Goal: Book appointment/travel/reservation

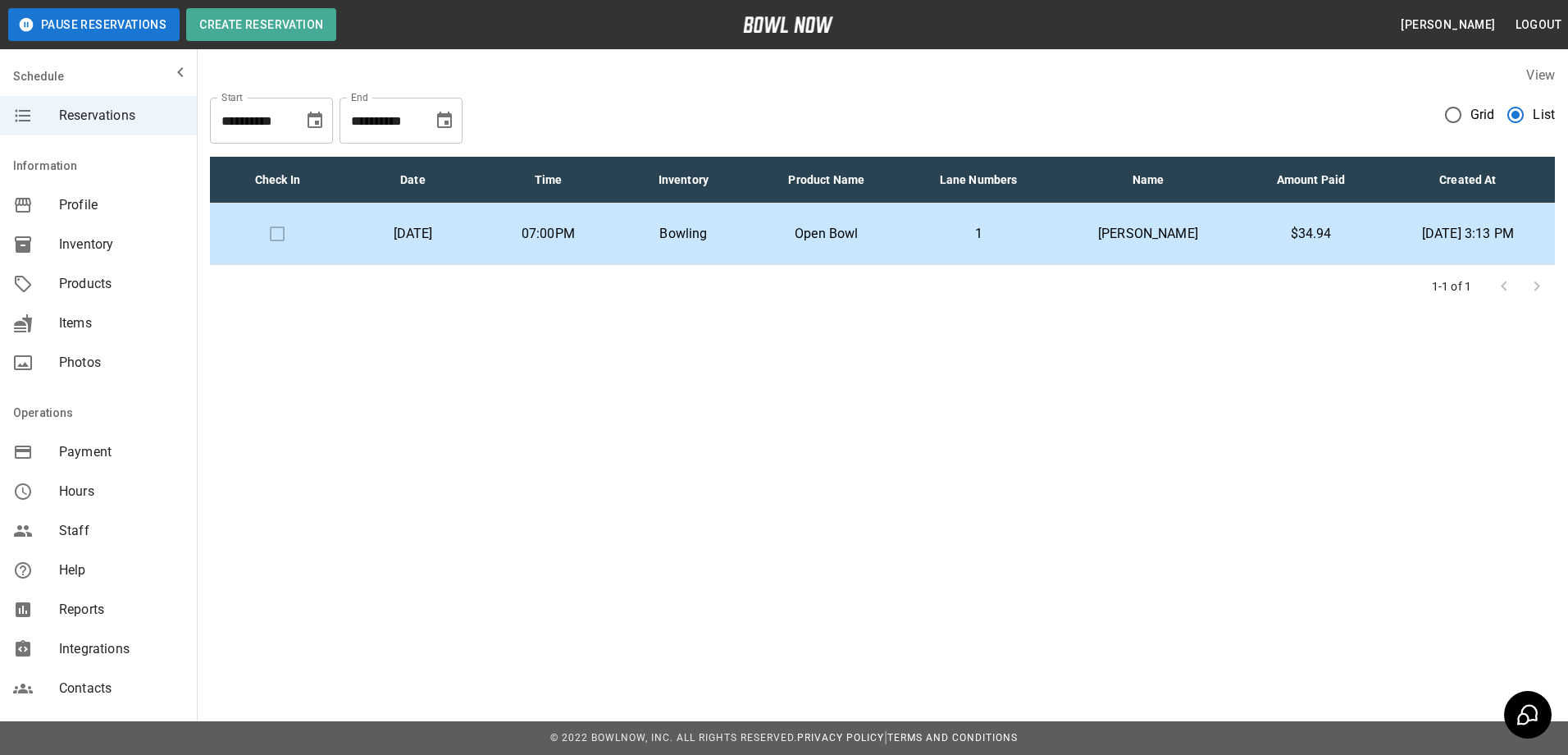
click at [751, 223] on td "Bowling" at bounding box center [683, 234] width 135 height 61
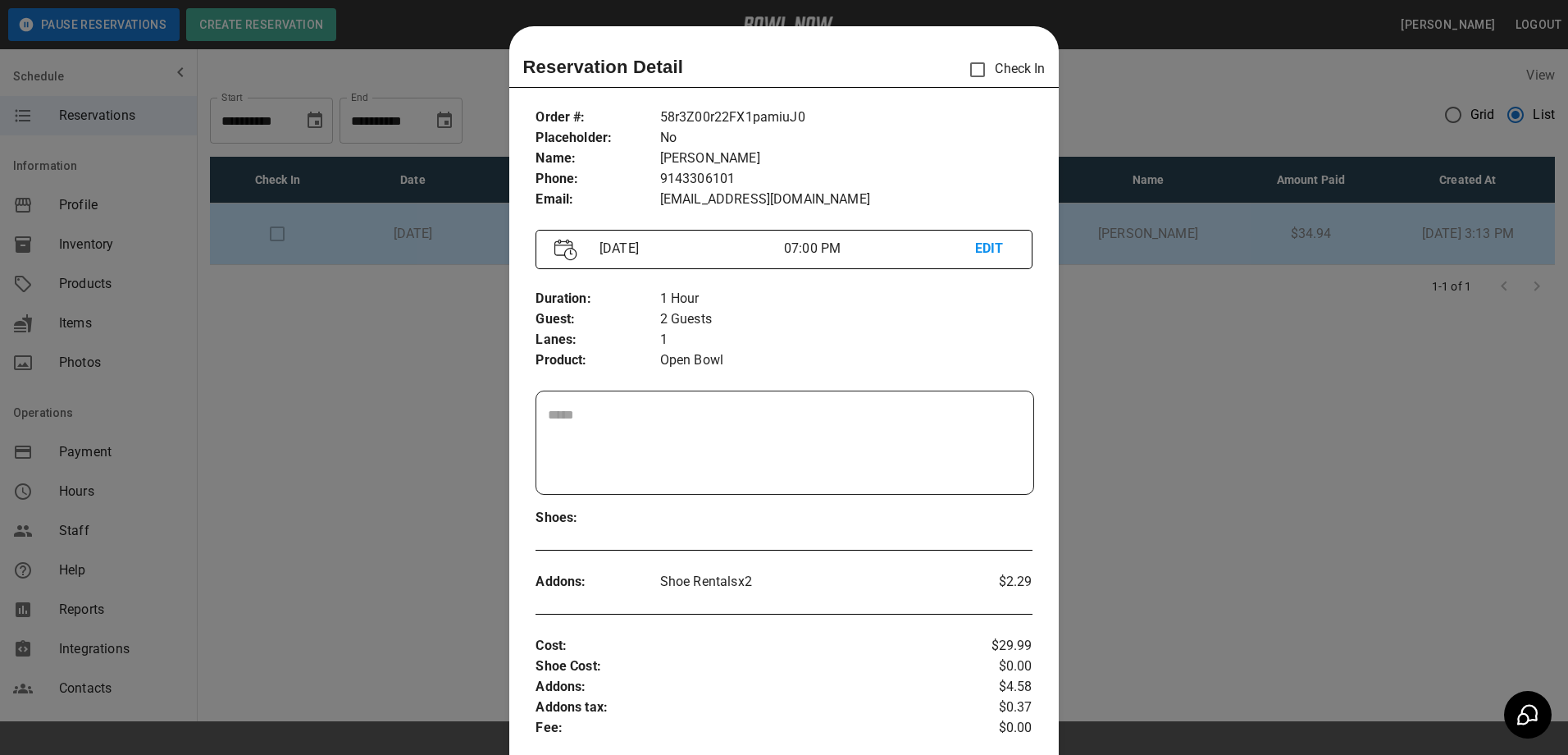
scroll to position [27, 0]
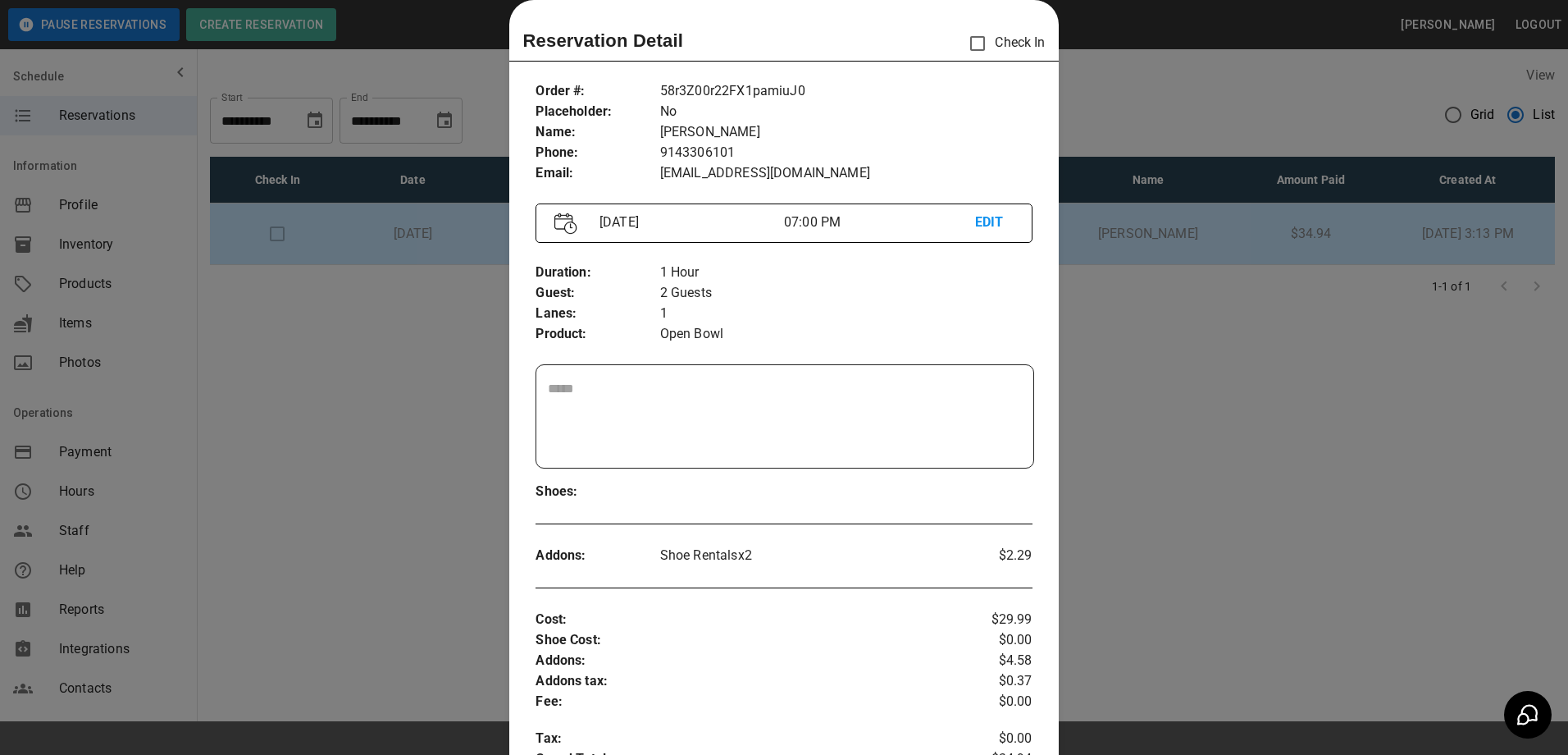
click at [511, 335] on div "Order # : Placeholder : Name : Phone : Email : 58r3Z00r22FX1pamiuJ0 No [PERSON_…" at bounding box center [784, 549] width 549 height 962
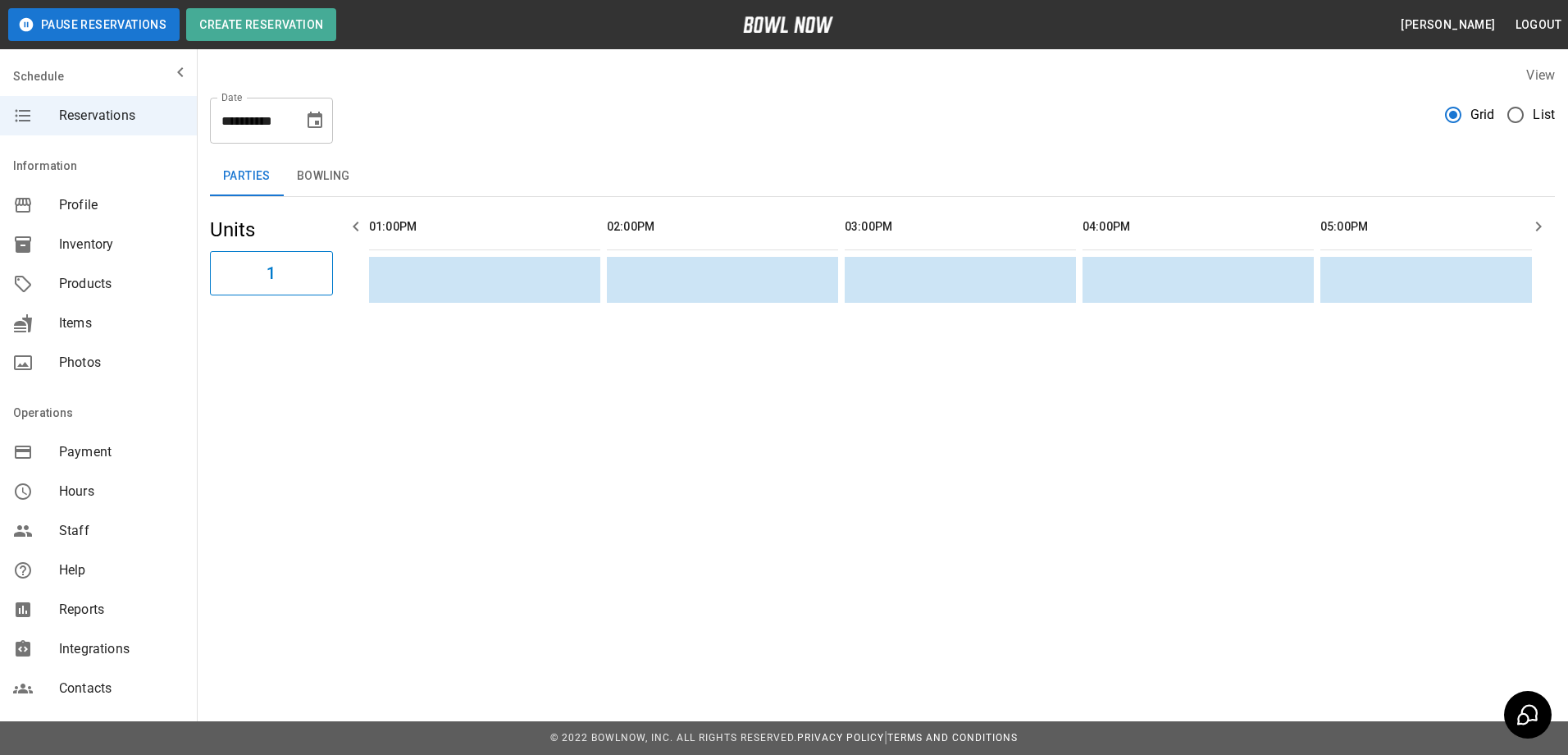
scroll to position [0, 1232]
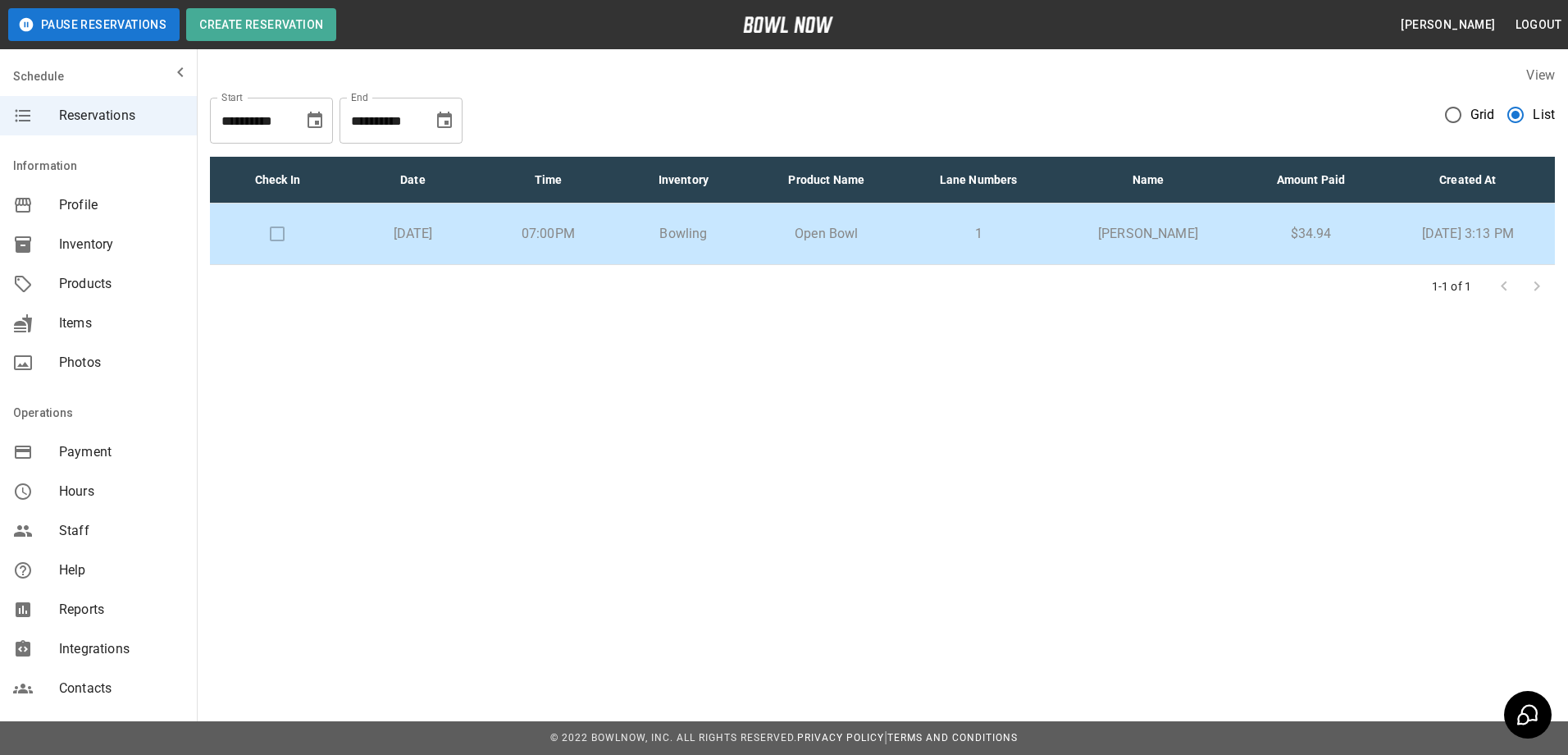
click at [599, 227] on p "07:00PM" at bounding box center [548, 234] width 109 height 20
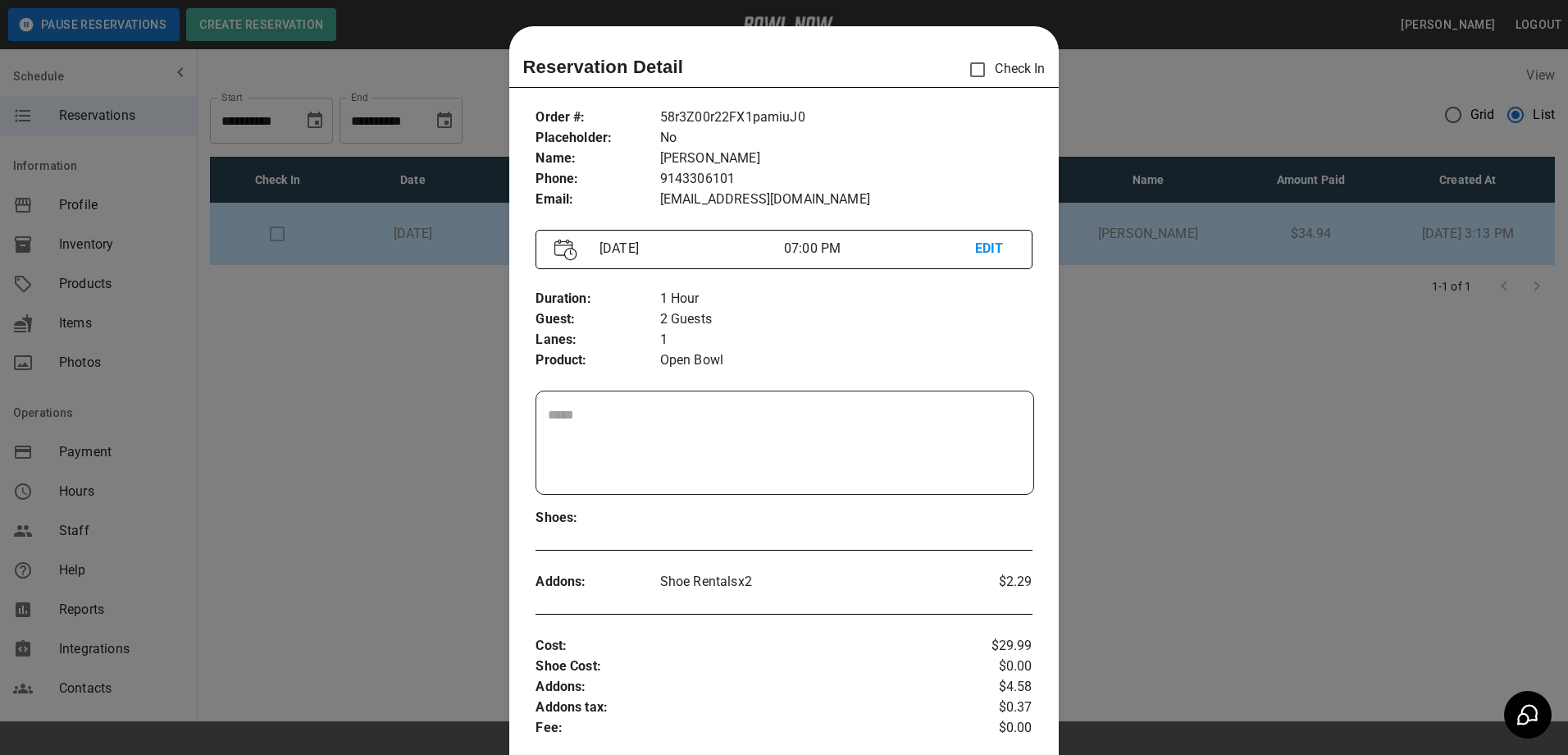
scroll to position [27, 0]
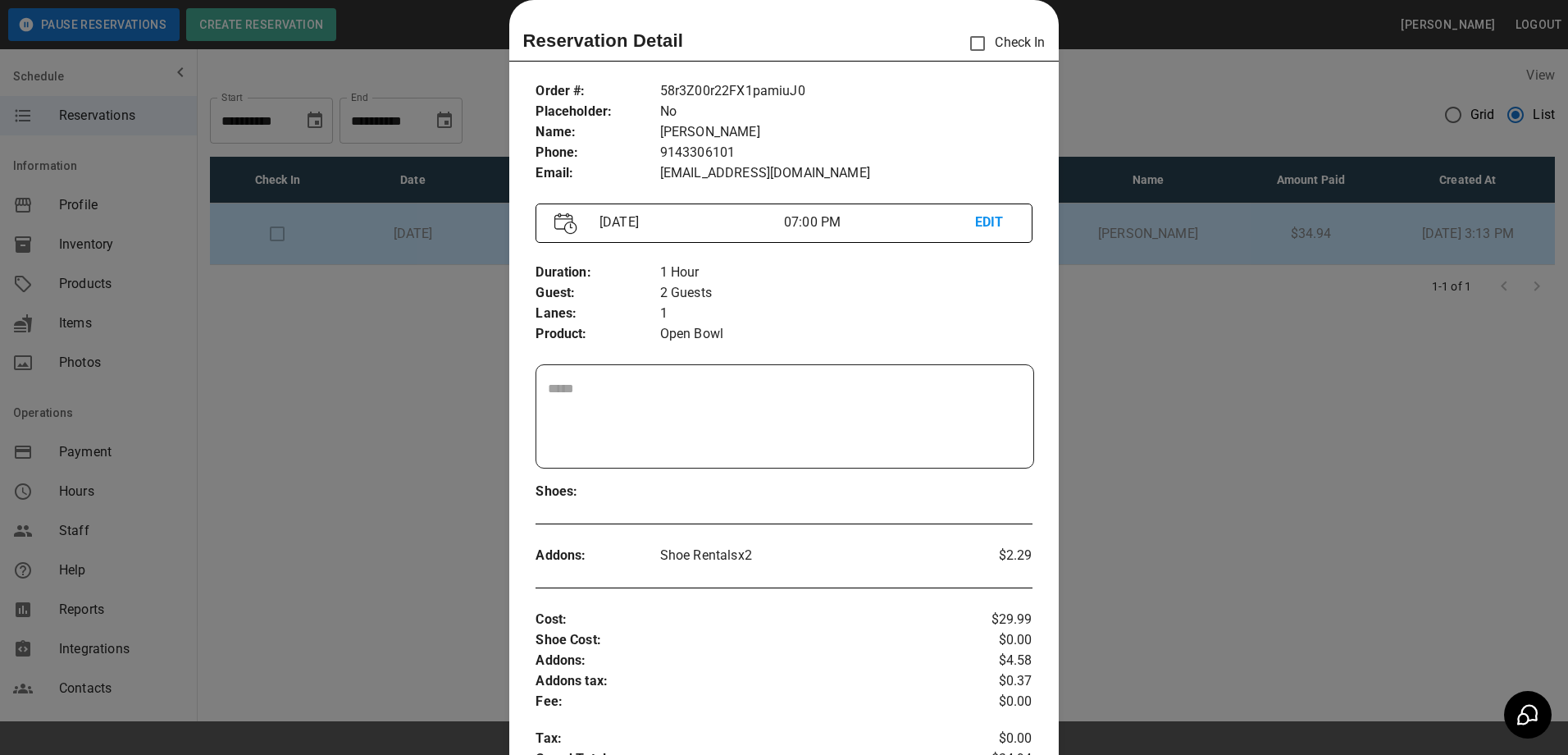
click at [1220, 329] on div at bounding box center [784, 378] width 1568 height 755
